Goal: Information Seeking & Learning: Get advice/opinions

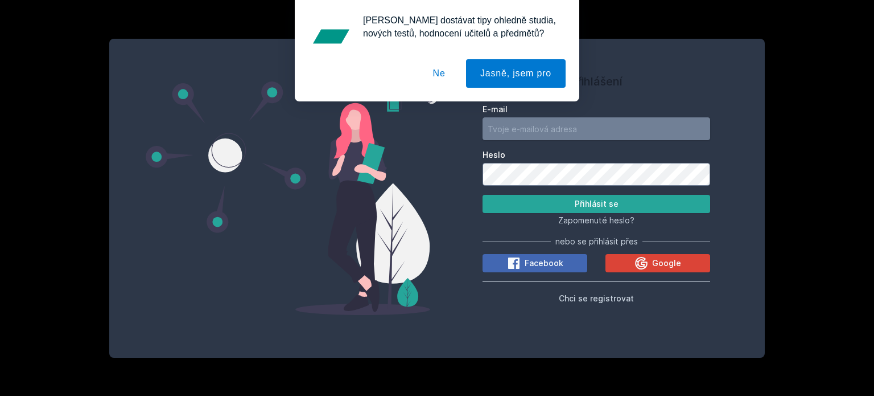
click at [548, 129] on input "E-mail" at bounding box center [597, 128] width 228 height 23
type input "[EMAIL_ADDRESS][DOMAIN_NAME]"
click at [442, 76] on button "Ne" at bounding box center [439, 73] width 41 height 28
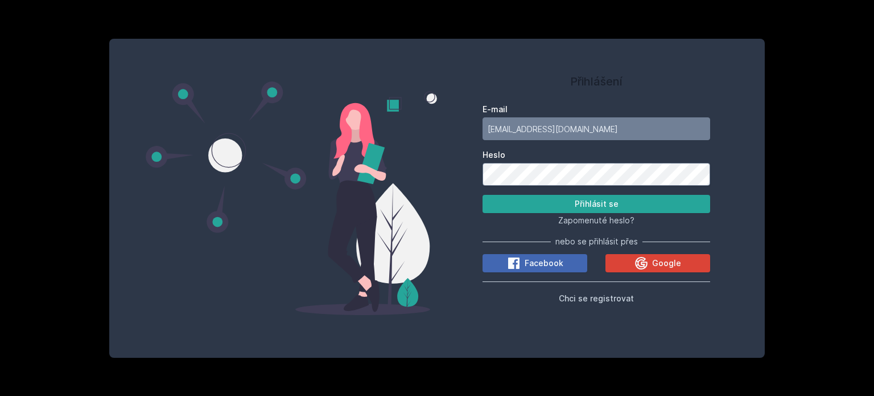
click at [483, 195] on button "Přihlásit se" at bounding box center [597, 204] width 228 height 18
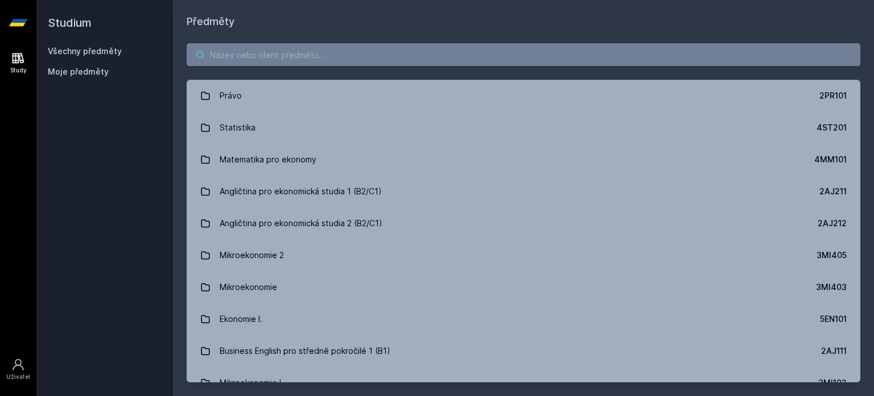
click at [390, 54] on input "search" at bounding box center [524, 54] width 674 height 23
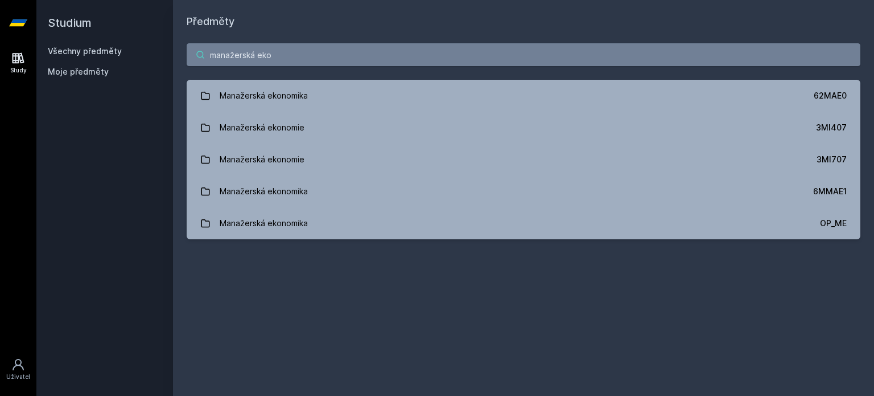
type input "manažerská eko"
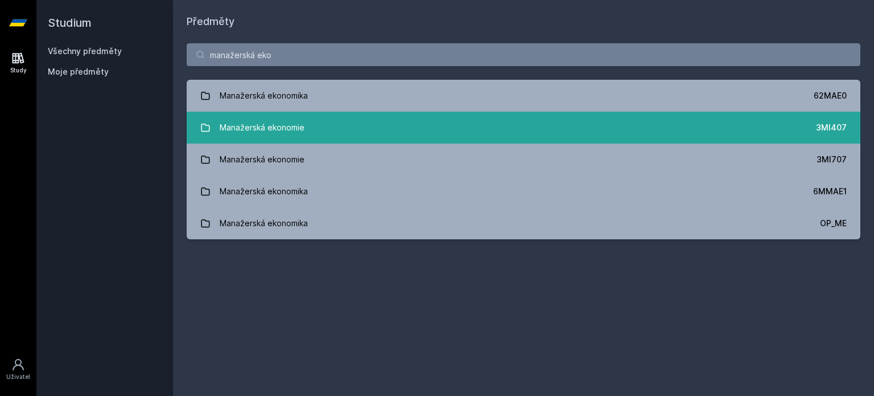
click at [568, 134] on link "Manažerská ekonomie 3MI407" at bounding box center [524, 128] width 674 height 32
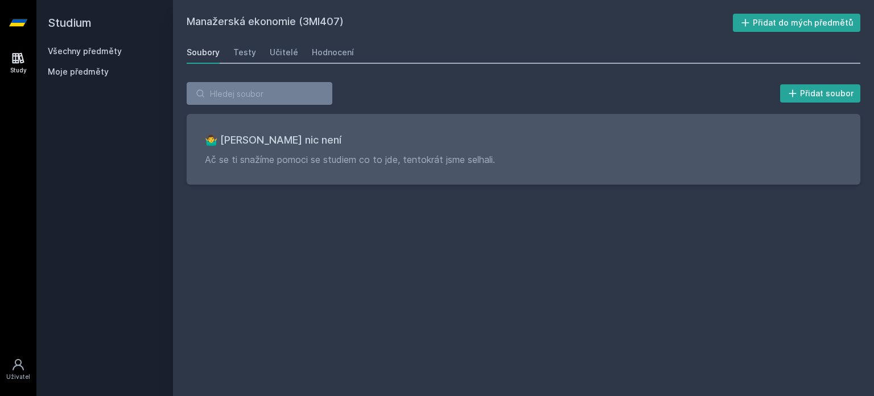
click at [253, 54] on div "Soubory Testy Učitelé Hodnocení" at bounding box center [524, 52] width 674 height 23
click at [252, 54] on div "Testy" at bounding box center [244, 52] width 23 height 11
click at [278, 48] on div "Učitelé" at bounding box center [284, 52] width 28 height 11
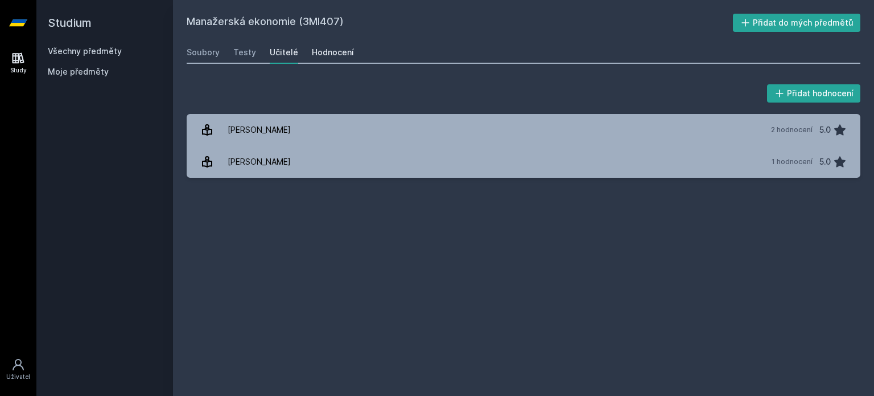
click at [317, 50] on div "Hodnocení" at bounding box center [333, 52] width 42 height 11
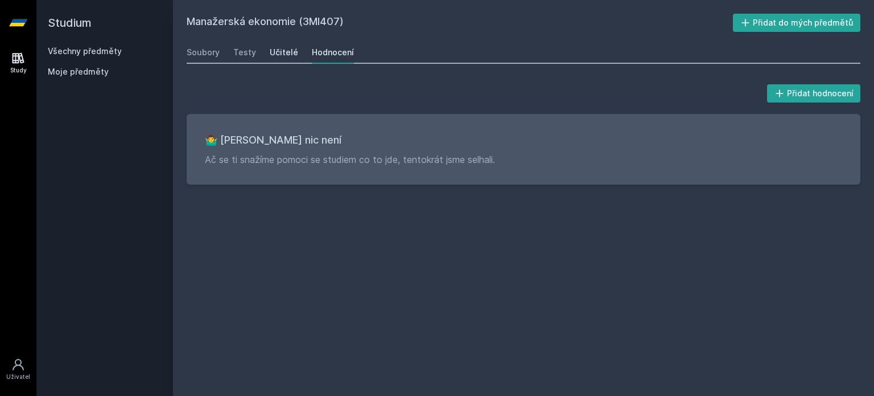
click at [277, 54] on div "Učitelé" at bounding box center [284, 52] width 28 height 11
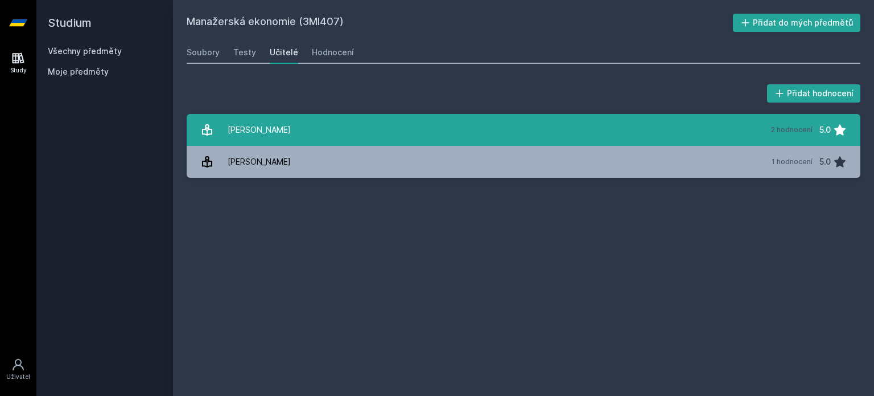
click at [290, 117] on link "[PERSON_NAME] 2 hodnocení 5.0" at bounding box center [524, 130] width 674 height 32
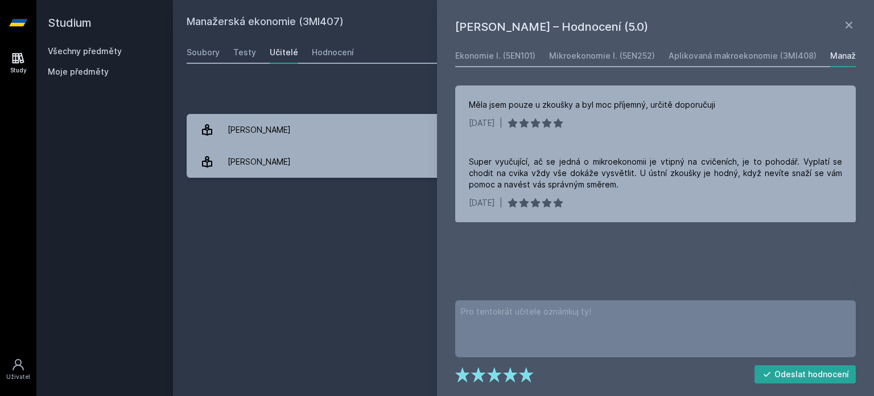
click at [398, 97] on div "Přidat hodnocení" at bounding box center [524, 93] width 674 height 23
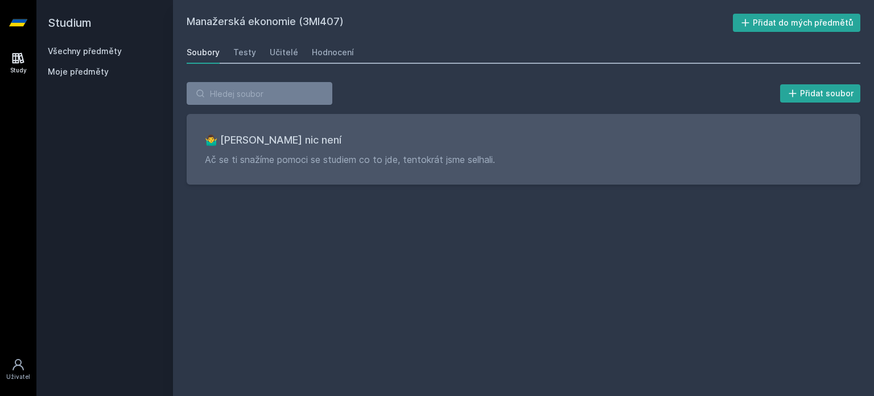
click at [94, 49] on link "Všechny předměty" at bounding box center [85, 51] width 74 height 10
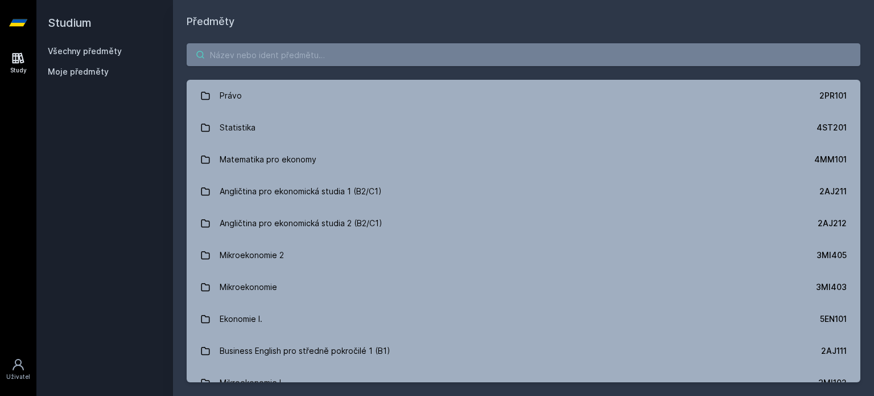
click at [267, 45] on input "search" at bounding box center [524, 54] width 674 height 23
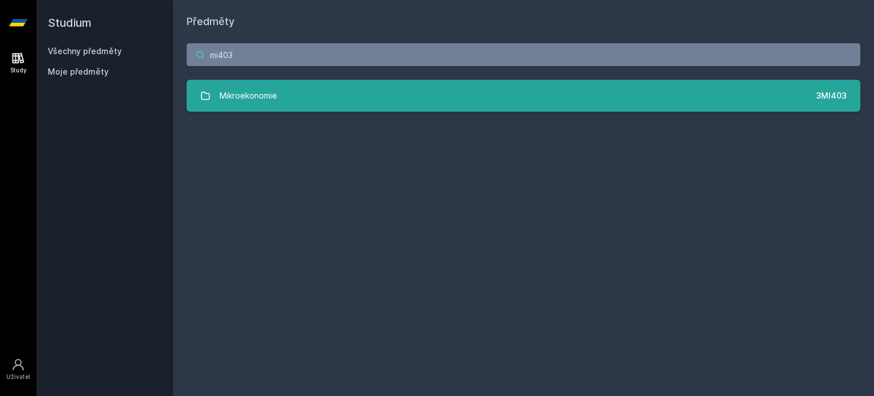
type input "mi403"
click at [244, 84] on div "Mikroekonomie" at bounding box center [249, 95] width 58 height 23
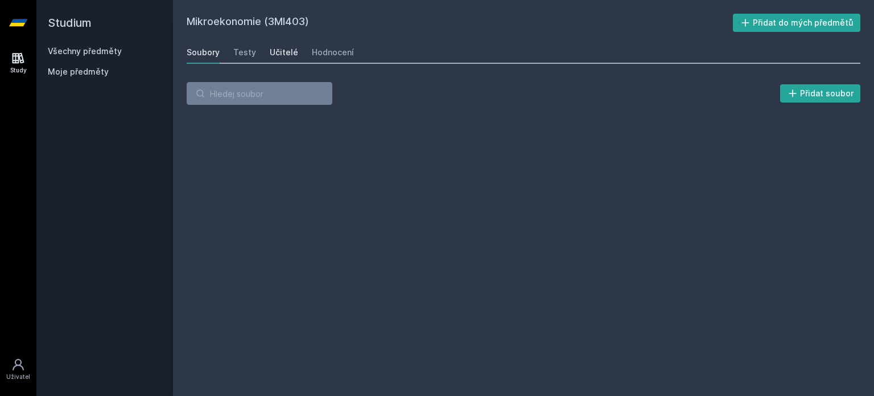
click at [275, 50] on div "Učitelé" at bounding box center [284, 52] width 28 height 11
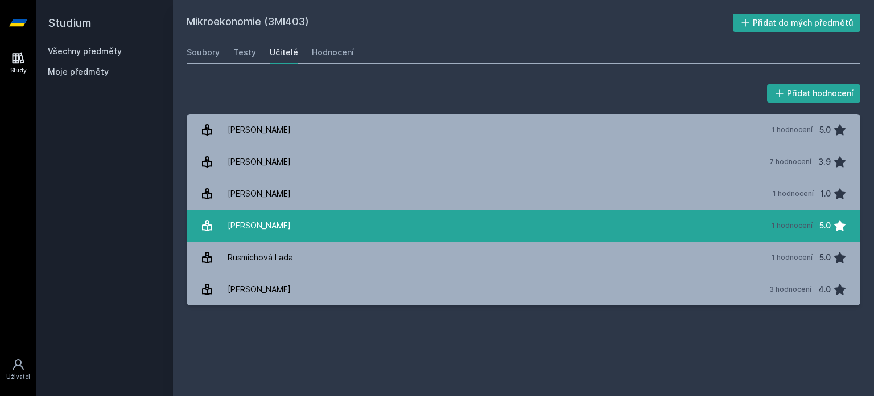
click at [330, 220] on link "[PERSON_NAME] 1 hodnocení 5.0" at bounding box center [524, 226] width 674 height 32
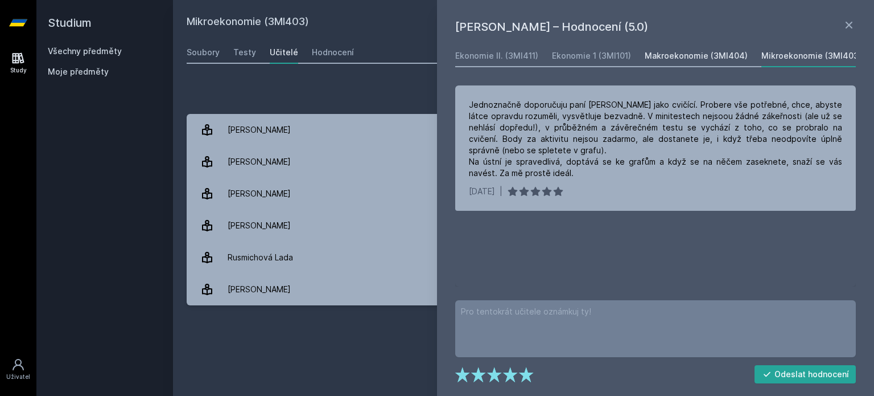
click at [708, 52] on div "Makroekonomie (3MI404)" at bounding box center [696, 55] width 103 height 11
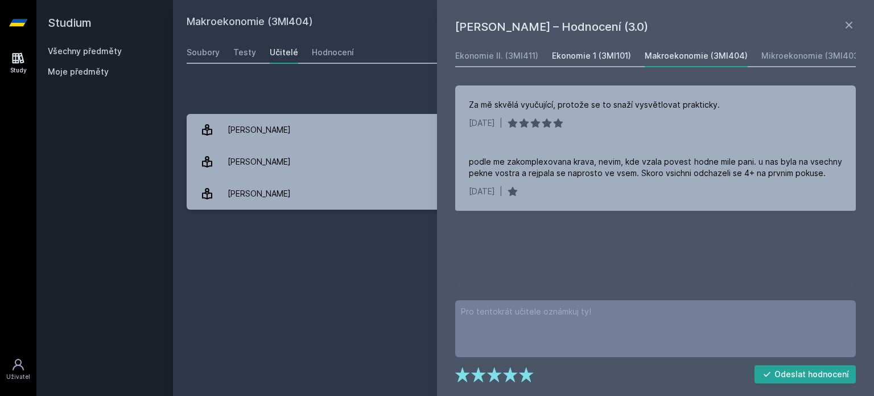
click at [611, 49] on link "Ekonomie 1 (3MI101)" at bounding box center [591, 55] width 79 height 23
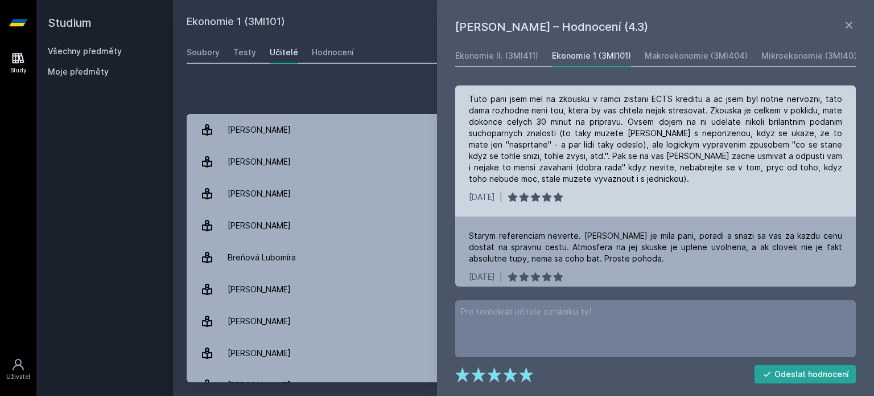
scroll to position [83, 0]
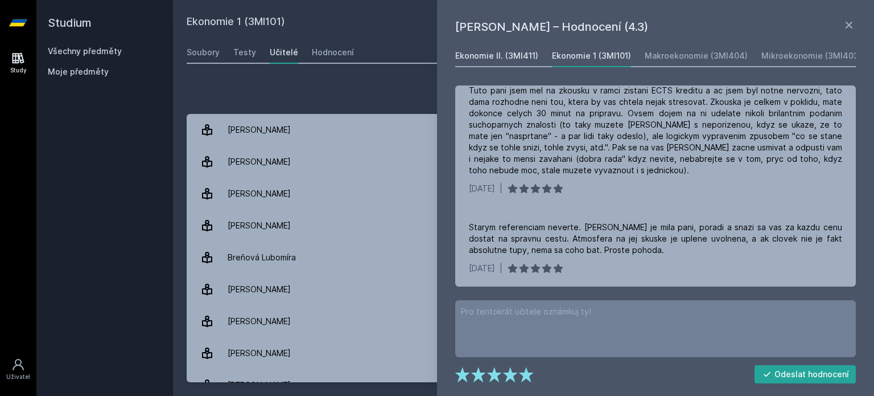
click at [505, 57] on div "Ekonomie II. (3MI411)" at bounding box center [496, 55] width 83 height 11
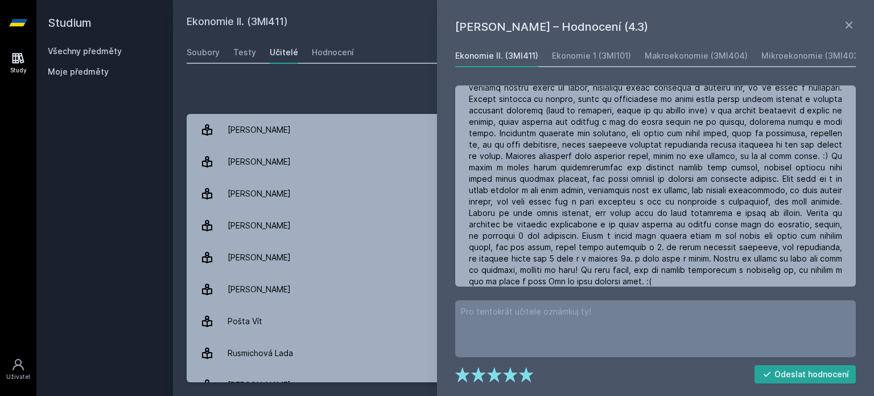
scroll to position [118, 0]
